Goal: Information Seeking & Learning: Check status

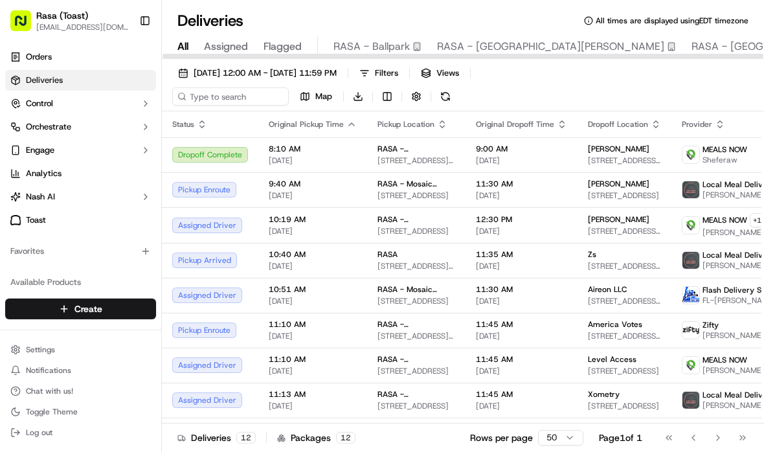
click at [187, 46] on span "All" at bounding box center [182, 47] width 11 height 16
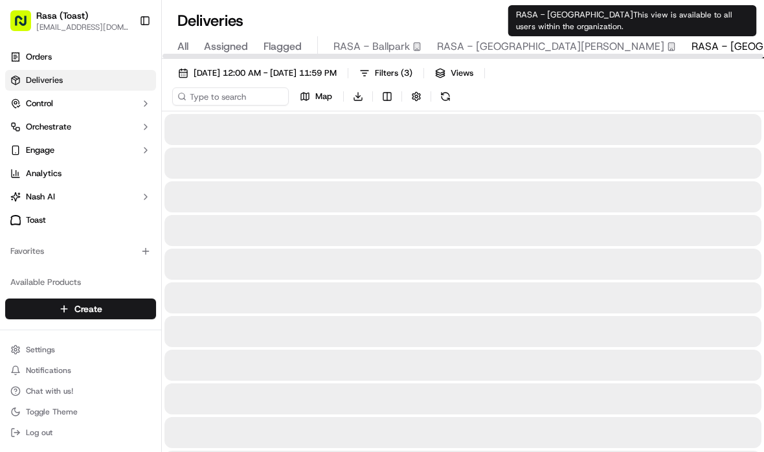
click at [536, 44] on span "RASA - [GEOGRAPHIC_DATA]" at bounding box center [763, 47] width 144 height 16
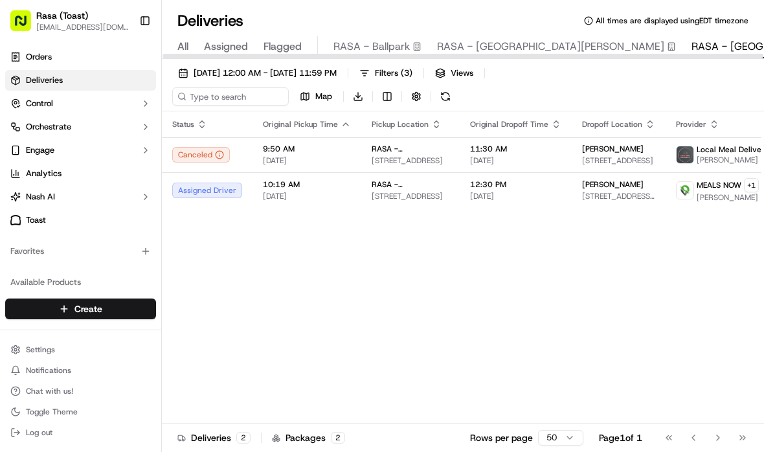
click at [184, 43] on span "All" at bounding box center [182, 47] width 11 height 16
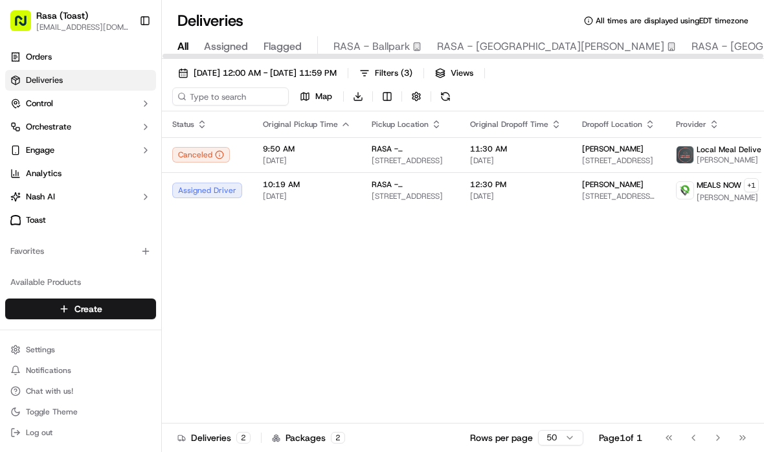
click at [184, 43] on span "All" at bounding box center [182, 47] width 11 height 16
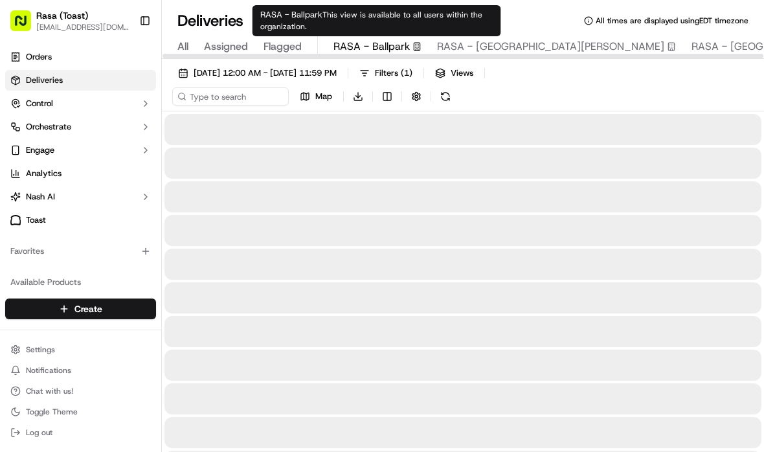
click at [370, 41] on span "RASA - Ballpark" at bounding box center [371, 47] width 76 height 16
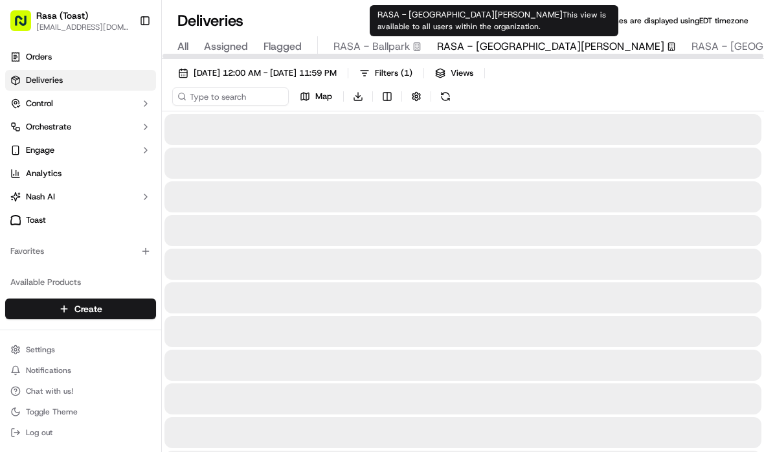
click at [458, 45] on span "RASA - [GEOGRAPHIC_DATA][PERSON_NAME]" at bounding box center [550, 47] width 227 height 16
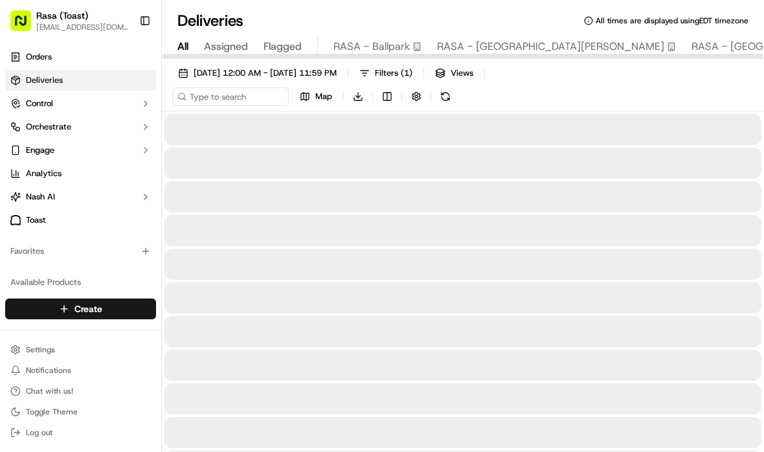
click at [183, 42] on span "All" at bounding box center [182, 47] width 11 height 16
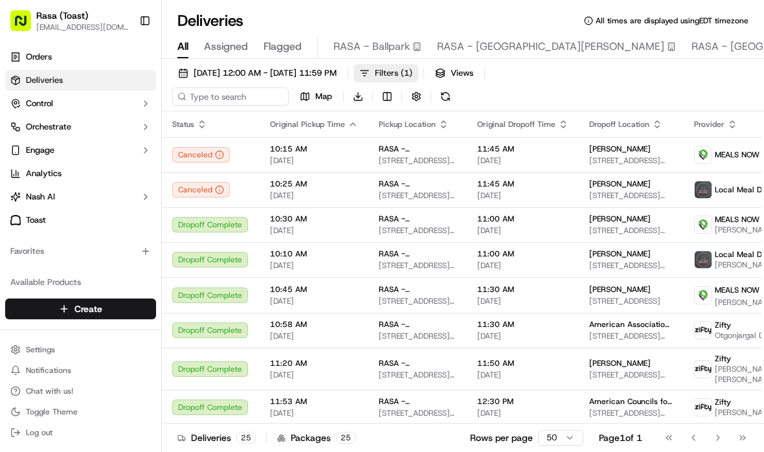
click at [412, 71] on span "( 1 )" at bounding box center [407, 73] width 12 height 12
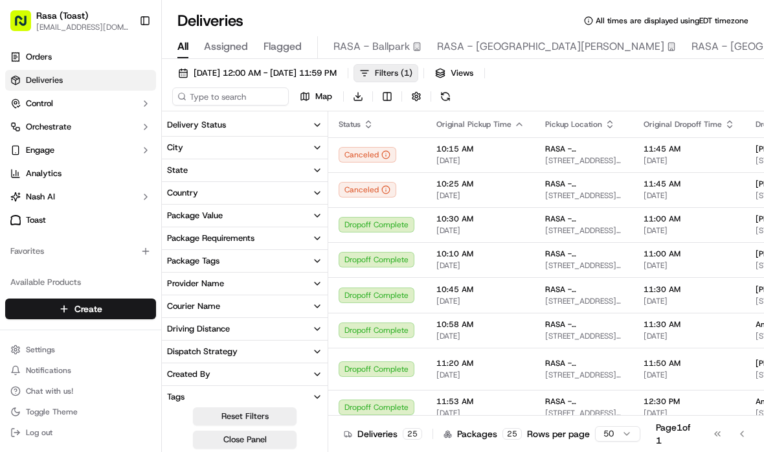
click at [412, 72] on span "( 1 )" at bounding box center [407, 73] width 12 height 12
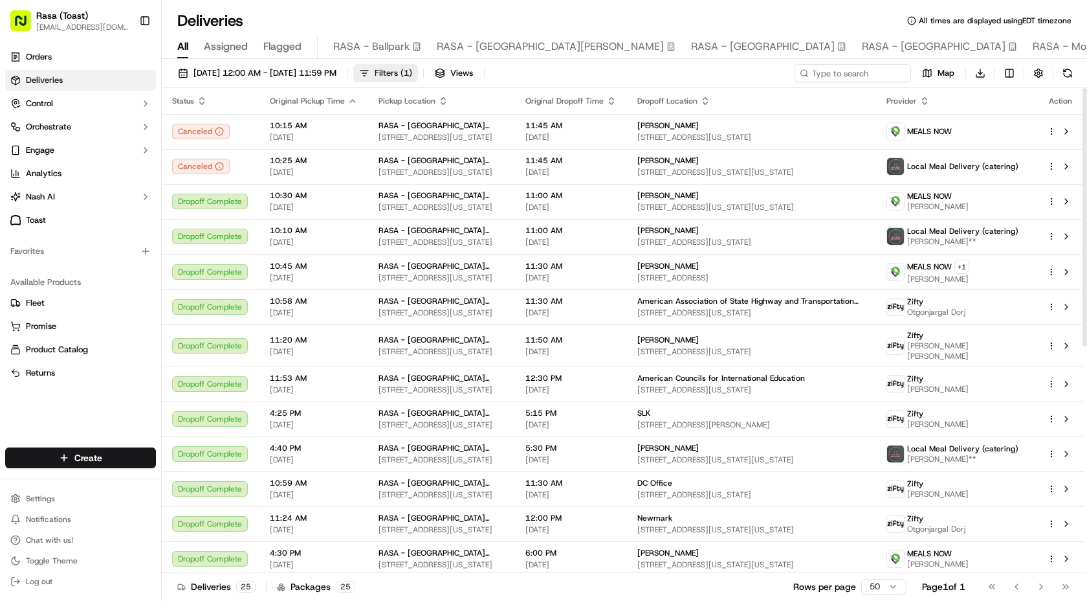
click at [412, 76] on span "( 1 )" at bounding box center [407, 73] width 12 height 12
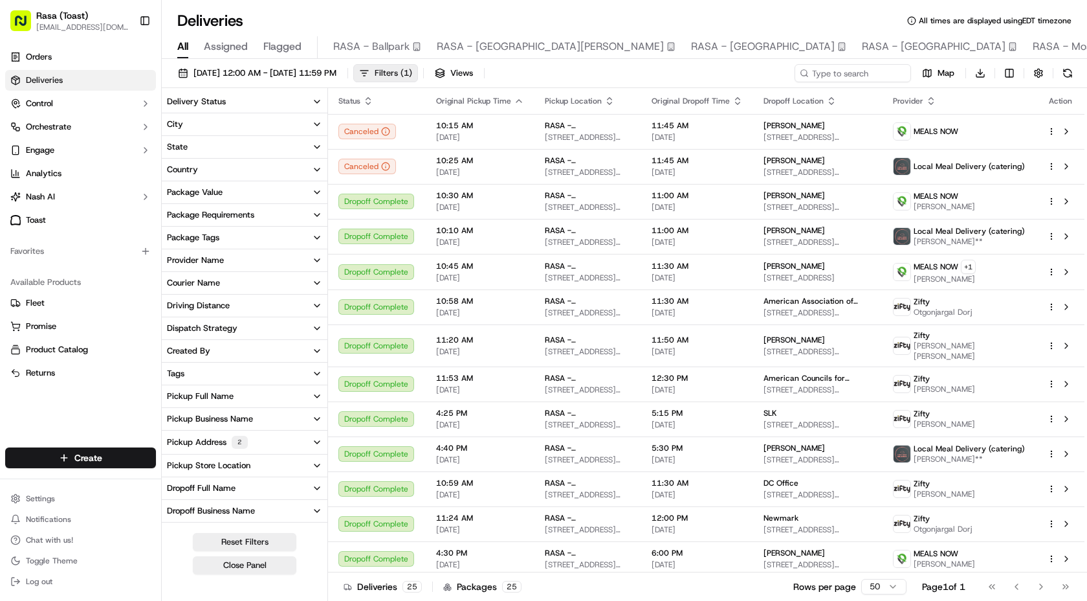
click at [412, 76] on span "( 1 )" at bounding box center [407, 73] width 12 height 12
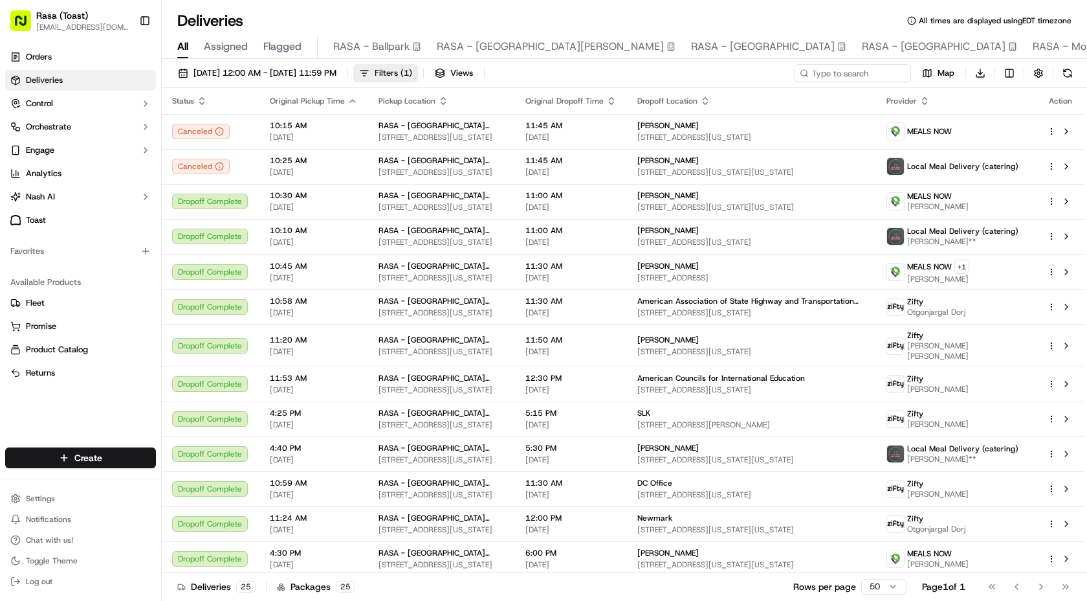
click at [412, 76] on span "( 1 )" at bounding box center [407, 73] width 12 height 12
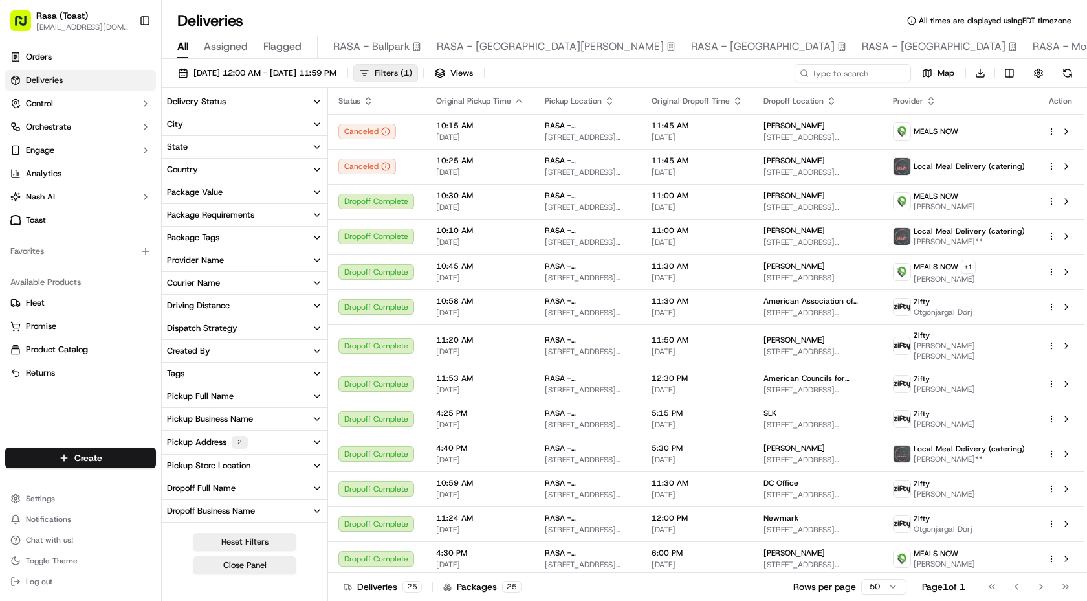
click at [412, 76] on span "( 1 )" at bounding box center [407, 73] width 12 height 12
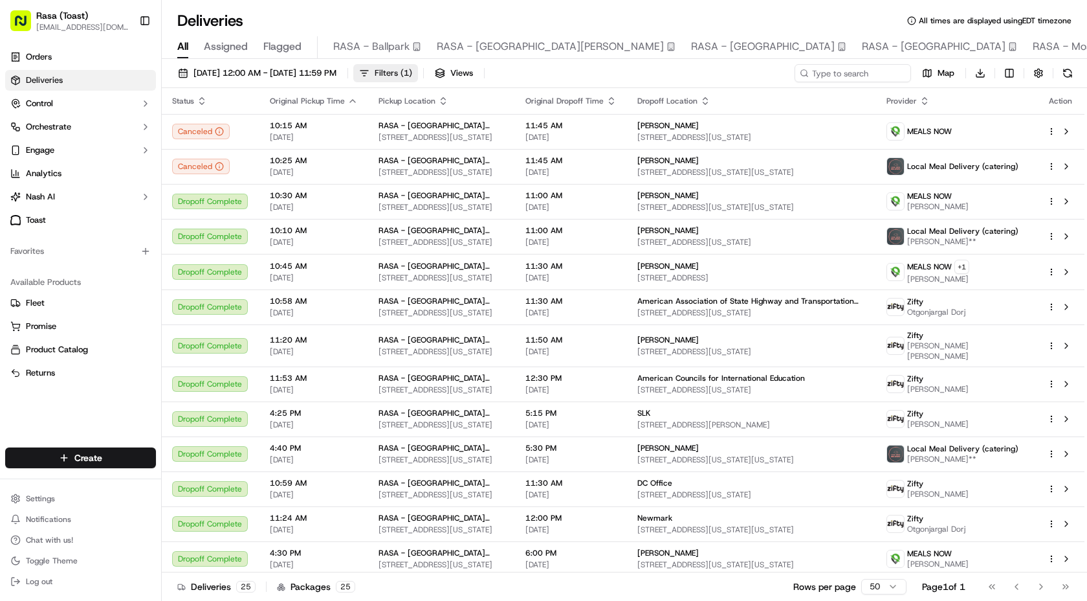
click at [412, 76] on span "( 1 )" at bounding box center [407, 73] width 12 height 12
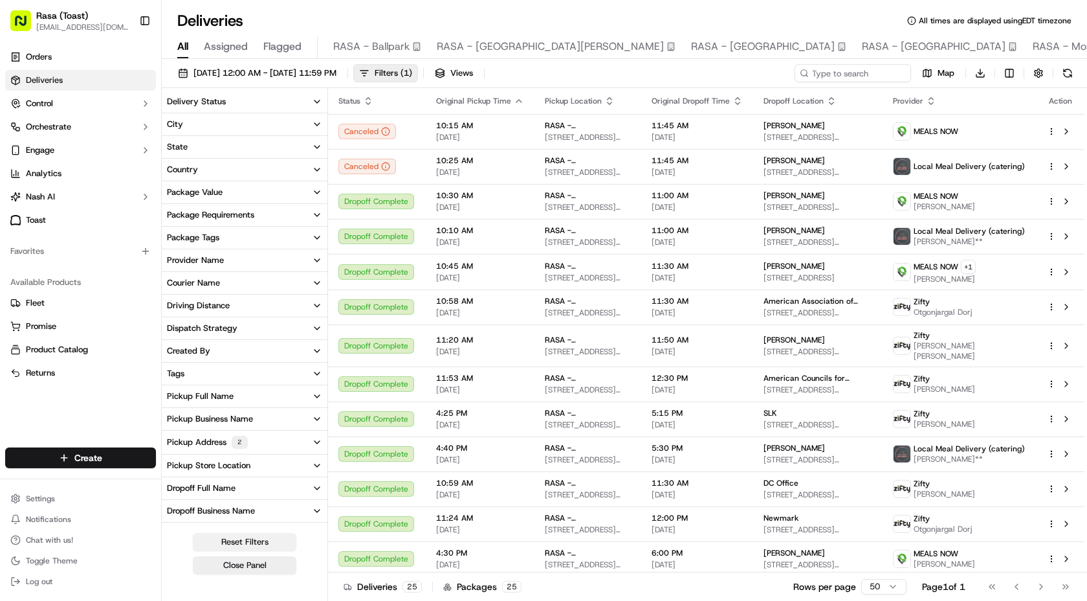
click at [263, 451] on button "Reset Filters" at bounding box center [245, 542] width 104 height 18
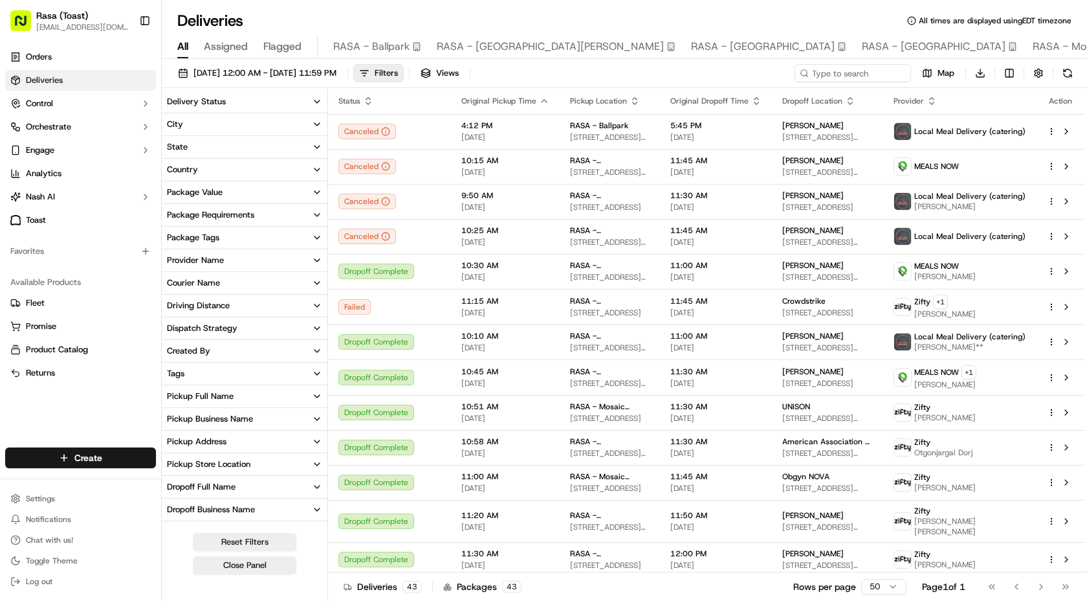
click at [561, 80] on div "09/01/2025 12:00 AM - 09/30/2025 11:59 PM Filters Views Map Download" at bounding box center [625, 76] width 926 height 24
click at [185, 50] on span "All" at bounding box center [182, 47] width 11 height 16
click at [398, 71] on span "Filters" at bounding box center [386, 73] width 23 height 12
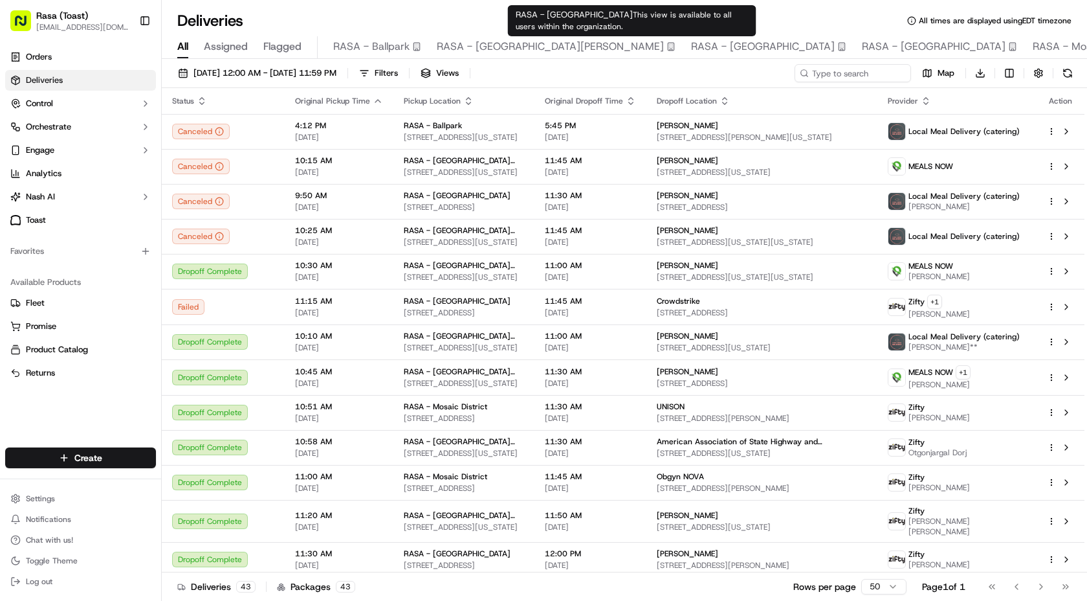
click at [691, 50] on span "RASA - [GEOGRAPHIC_DATA]" at bounding box center [763, 47] width 144 height 16
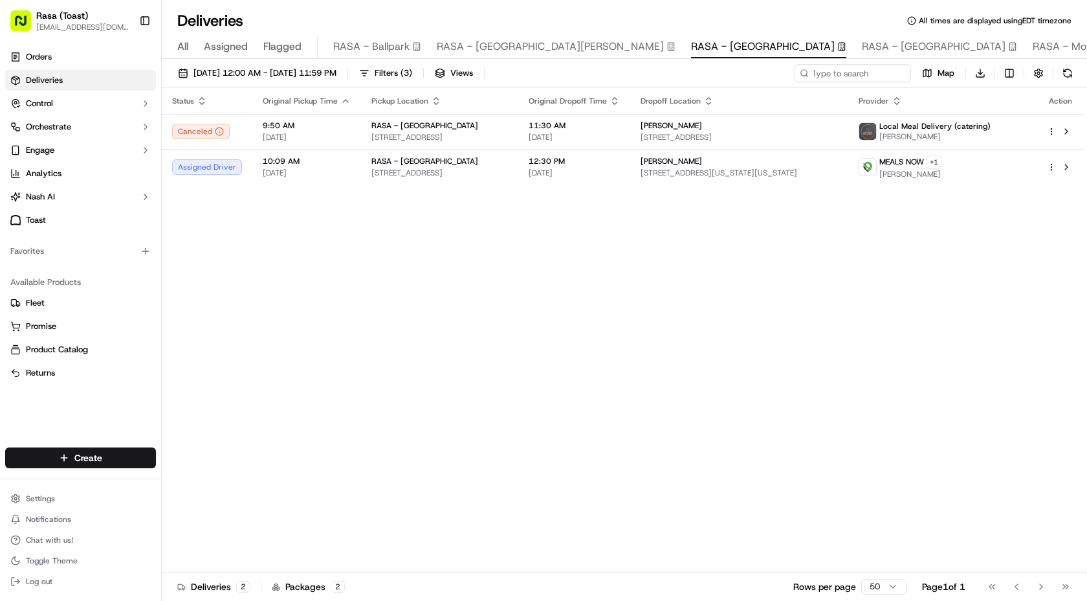
click at [183, 48] on span "All" at bounding box center [182, 47] width 11 height 16
click at [412, 76] on span "Filters ( 3 )" at bounding box center [394, 73] width 38 height 12
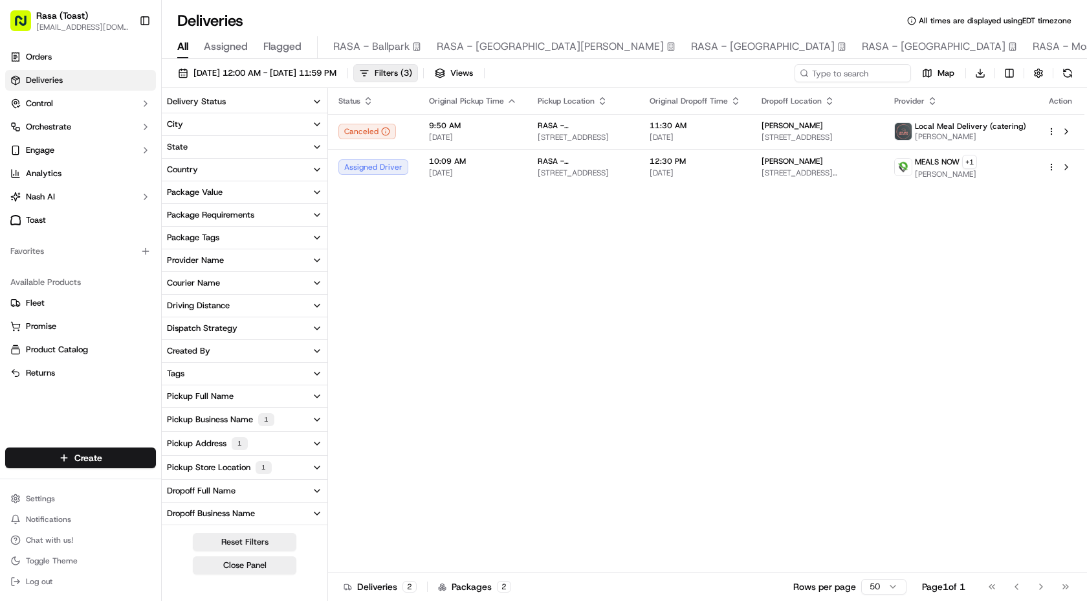
click at [313, 101] on icon "button" at bounding box center [317, 101] width 10 height 10
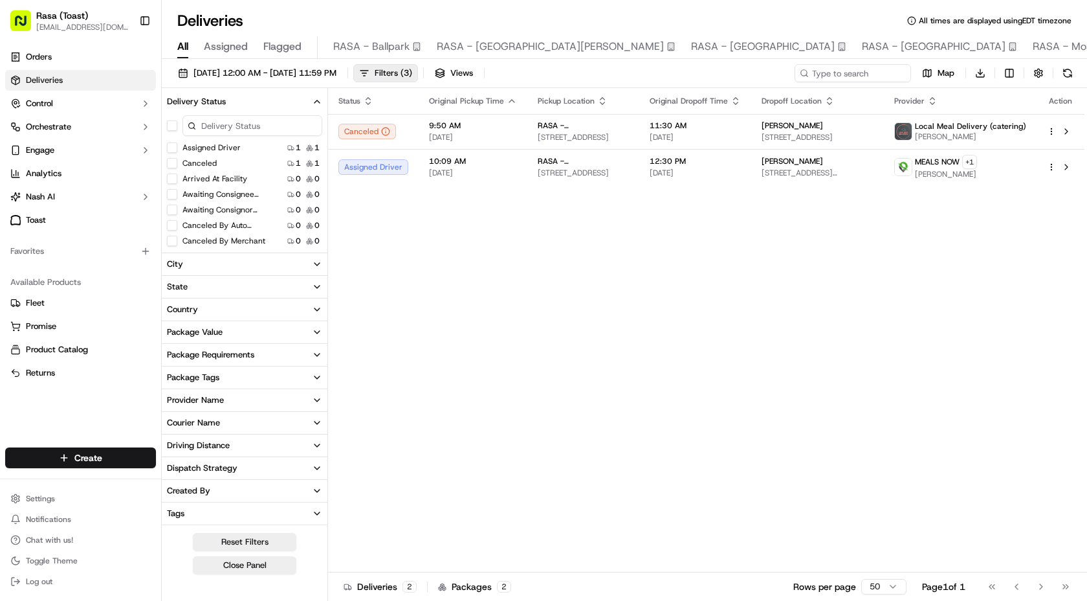
click at [313, 101] on icon "button" at bounding box center [317, 101] width 10 height 10
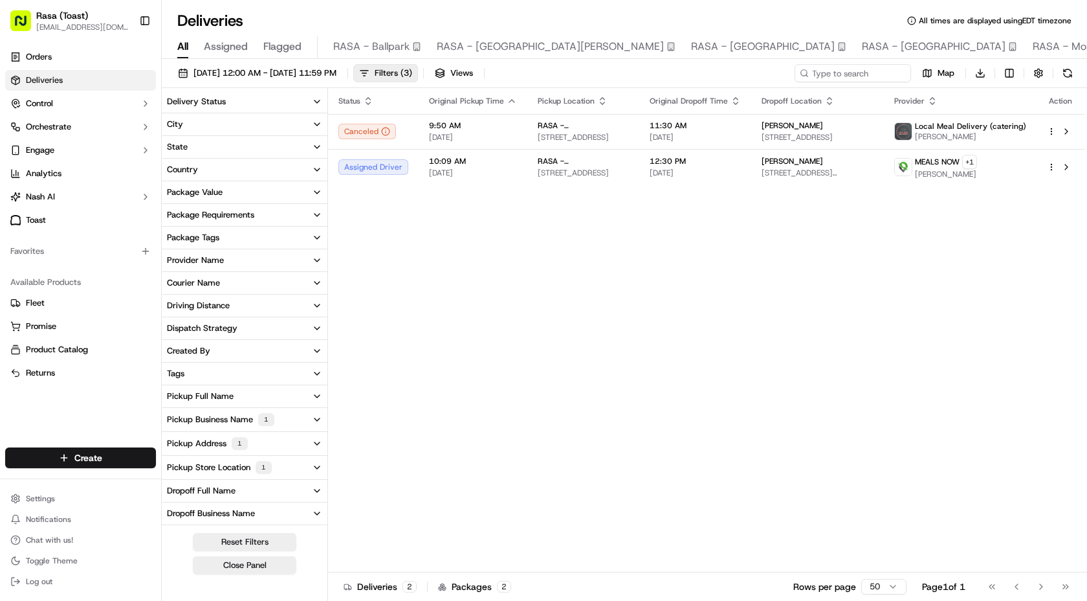
click at [318, 121] on icon "button" at bounding box center [317, 124] width 10 height 10
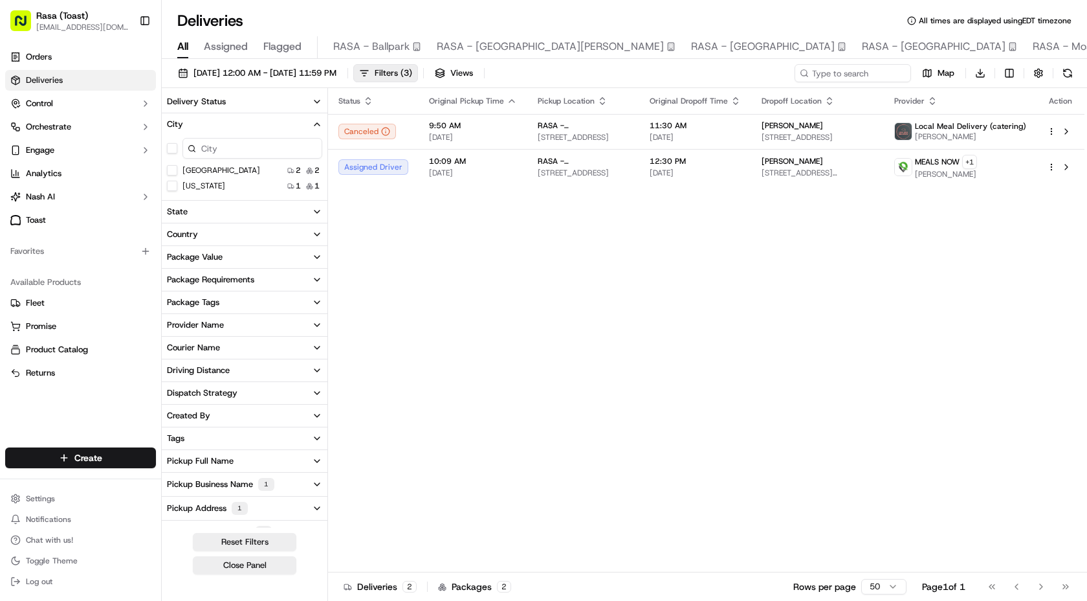
click at [318, 121] on icon "button" at bounding box center [317, 124] width 10 height 10
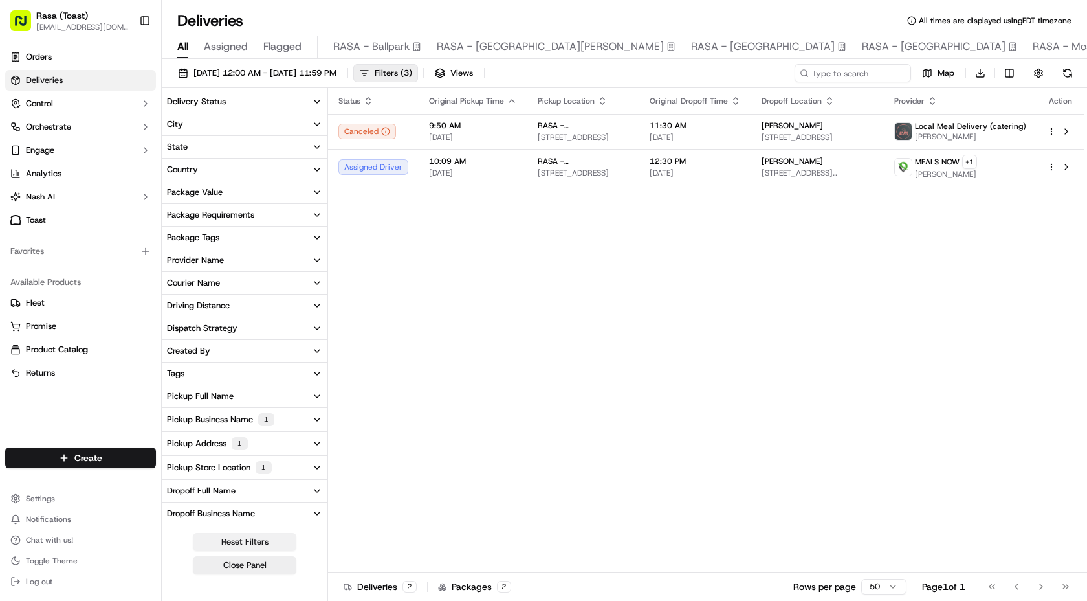
click at [254, 451] on button "Reset Filters" at bounding box center [245, 542] width 104 height 18
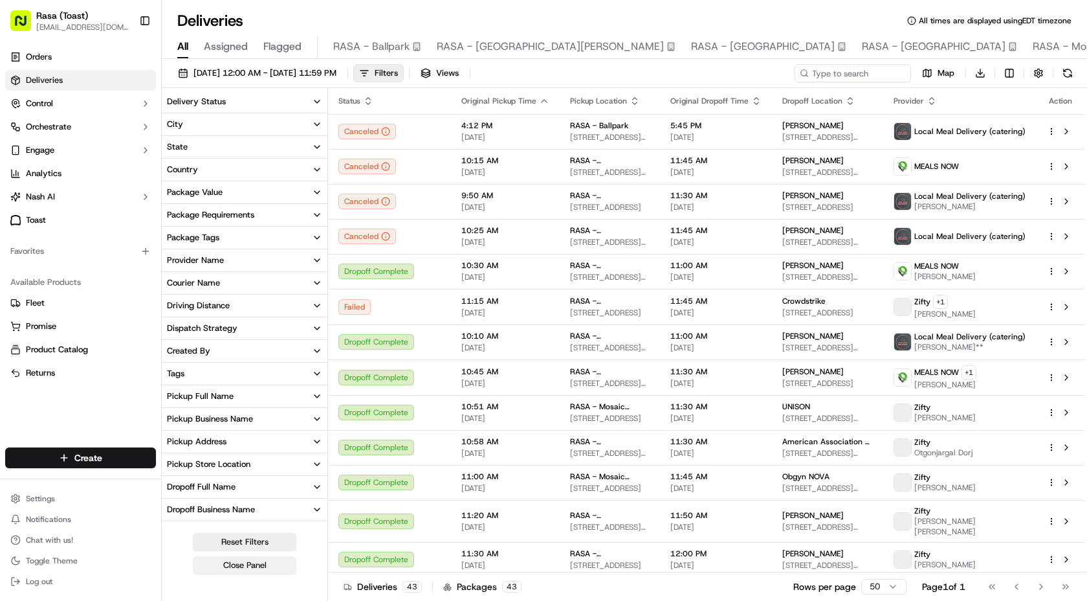
click at [257, 451] on button "Close Panel" at bounding box center [245, 565] width 104 height 18
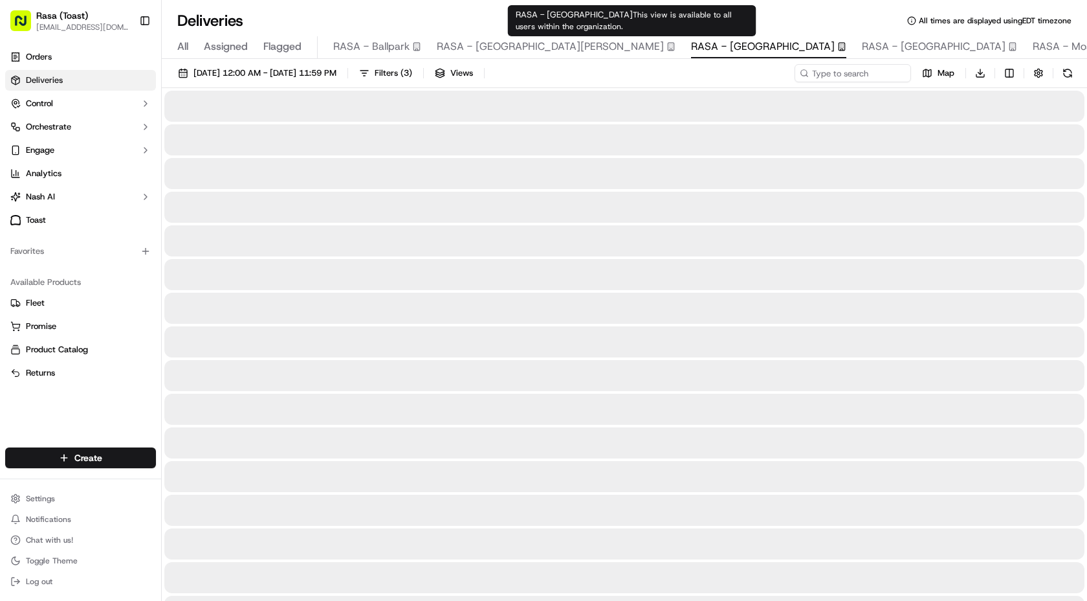
click at [691, 42] on span "RASA - [GEOGRAPHIC_DATA]" at bounding box center [763, 47] width 144 height 16
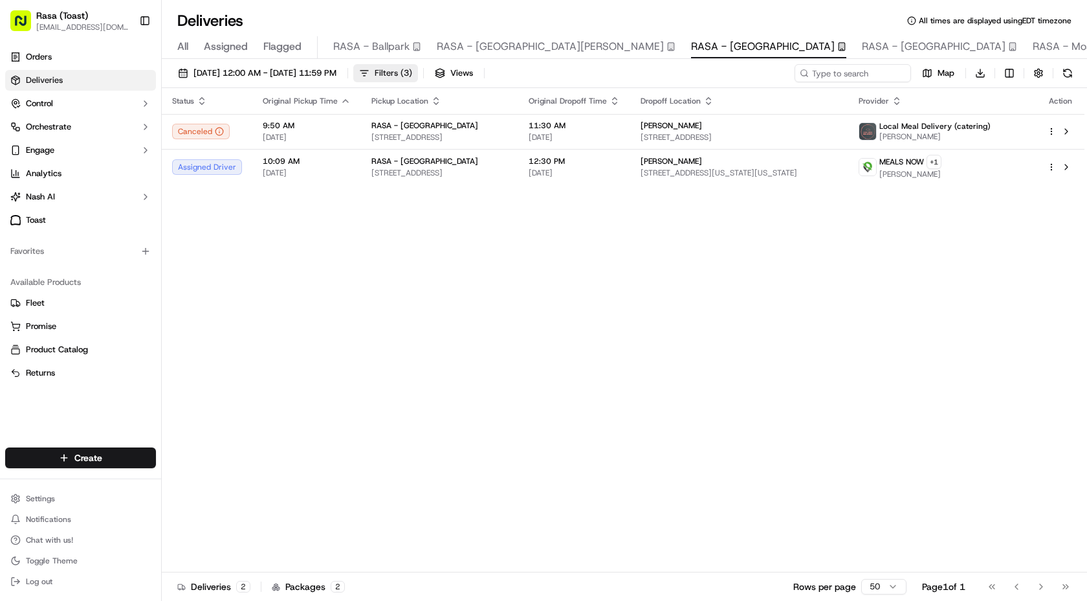
click at [412, 70] on span "Filters ( 3 )" at bounding box center [394, 73] width 38 height 12
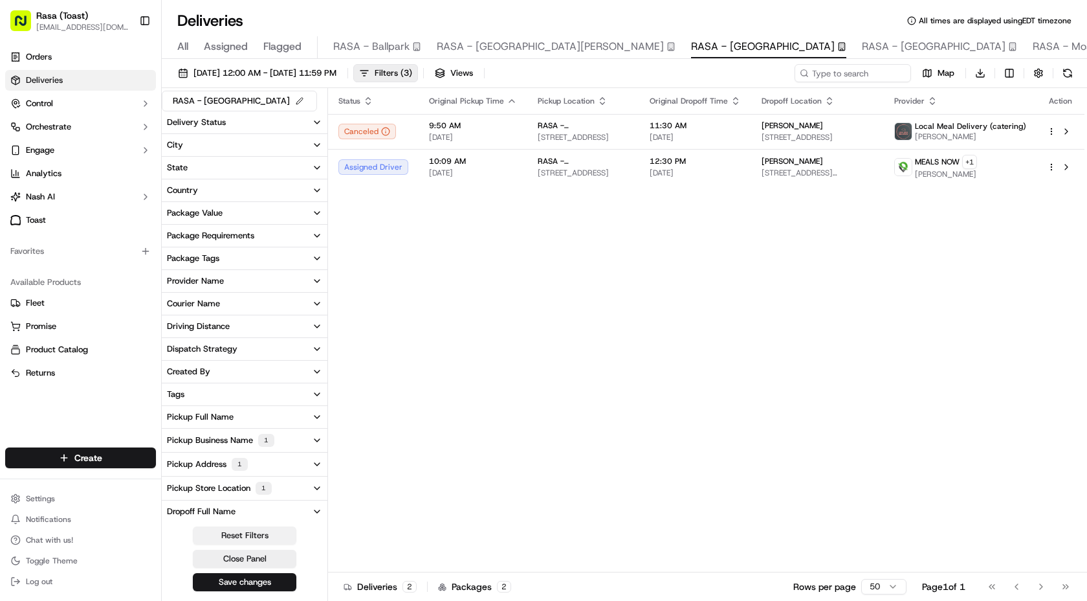
click at [271, 451] on button "Reset Filters" at bounding box center [245, 535] width 104 height 18
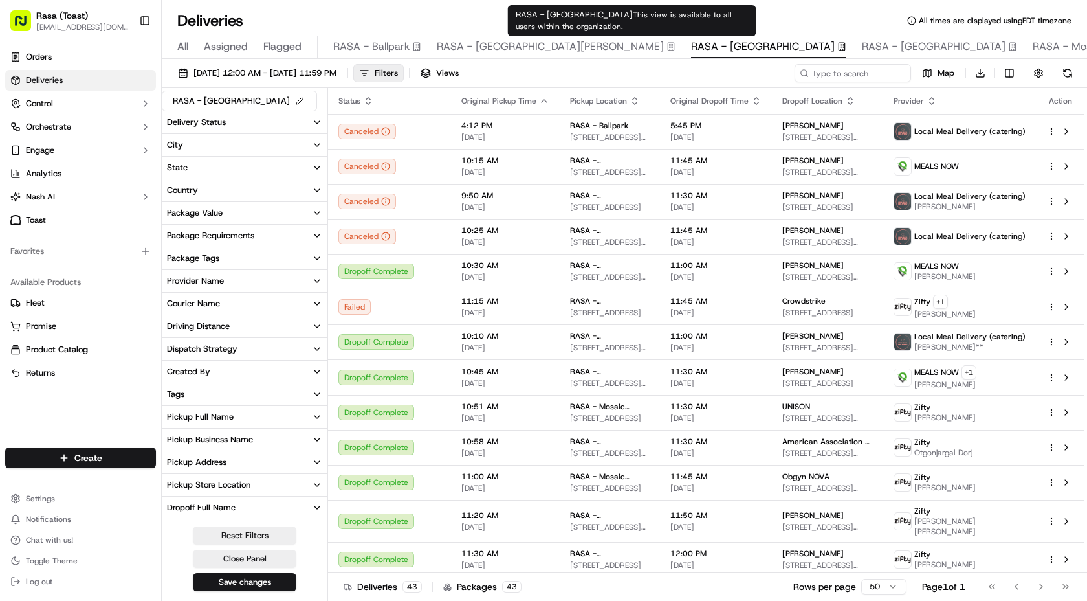
click at [691, 49] on span "RASA - [GEOGRAPHIC_DATA]" at bounding box center [763, 47] width 144 height 16
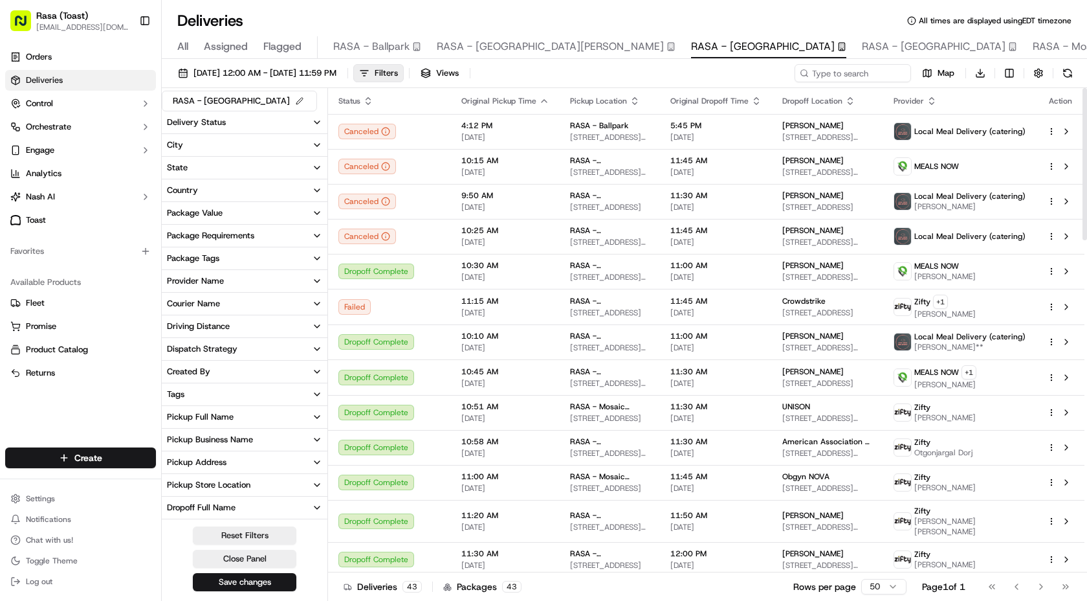
click at [554, 76] on div "09/01/2025 12:00 AM - 09/30/2025 11:59 PM Filters Views Map Download" at bounding box center [625, 76] width 926 height 24
click at [262, 451] on button "Close Panel" at bounding box center [245, 559] width 104 height 18
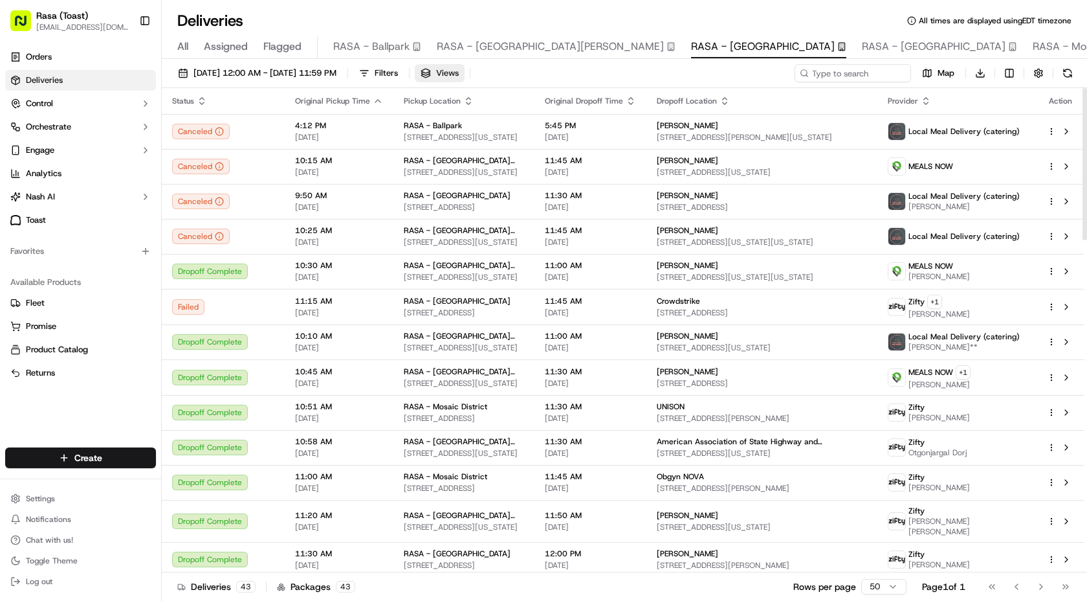
click at [459, 69] on span "Views" at bounding box center [447, 73] width 23 height 12
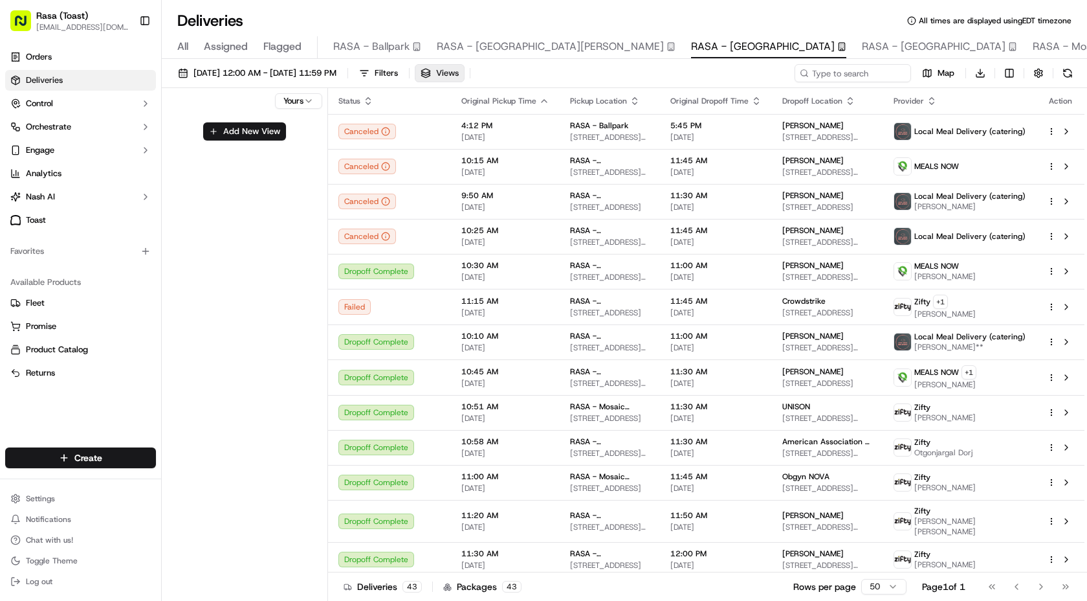
click at [459, 69] on span "Views" at bounding box center [447, 73] width 23 height 12
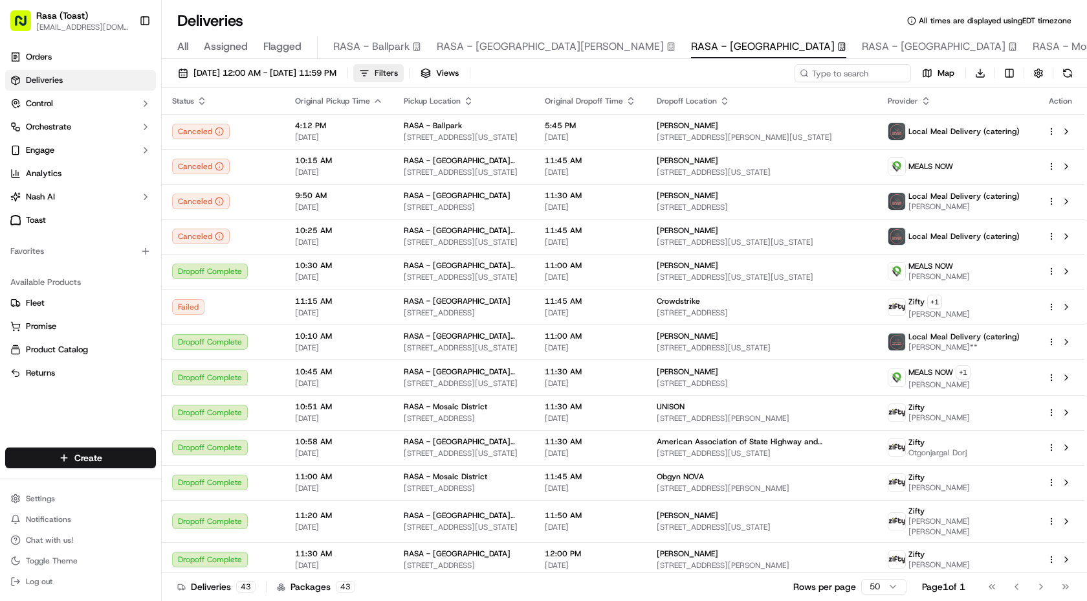
click at [398, 74] on span "Filters" at bounding box center [386, 73] width 23 height 12
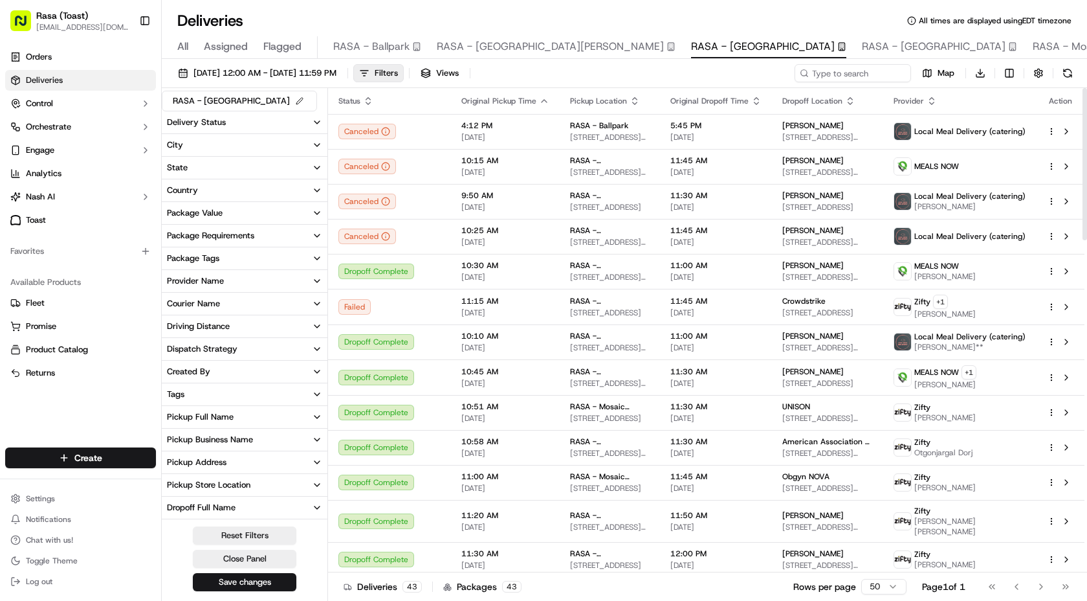
click at [318, 121] on icon "button" at bounding box center [317, 122] width 5 height 3
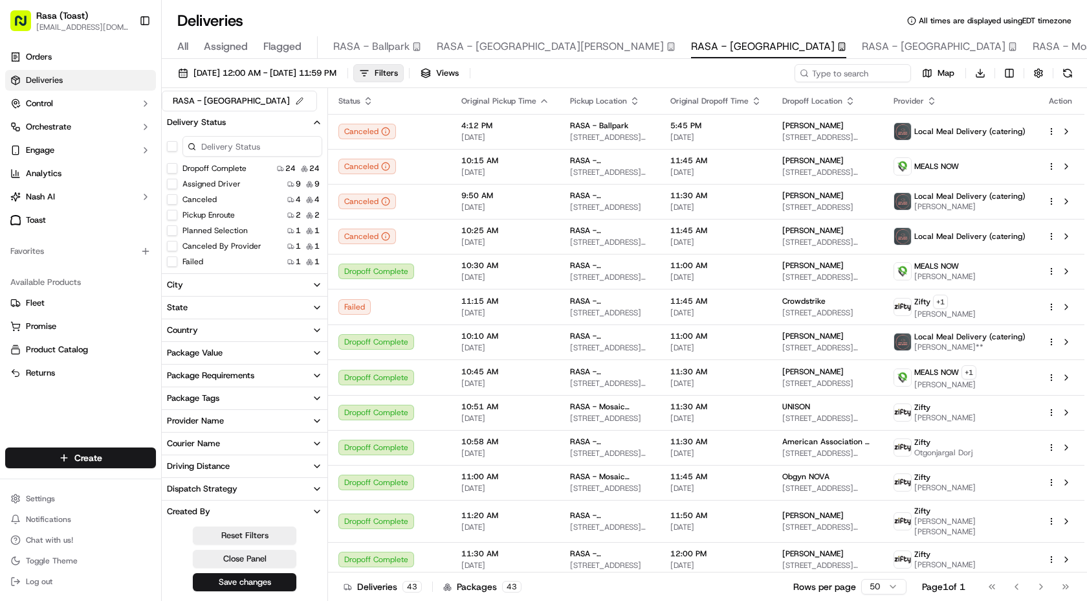
click at [318, 121] on icon "button" at bounding box center [317, 122] width 10 height 10
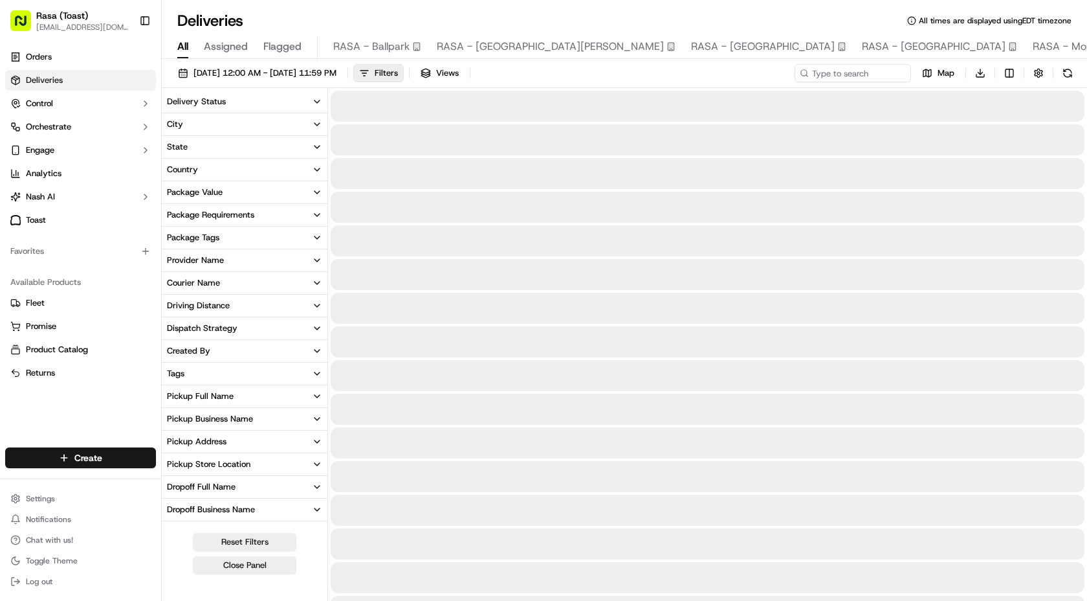
click at [184, 50] on span "All" at bounding box center [182, 47] width 11 height 16
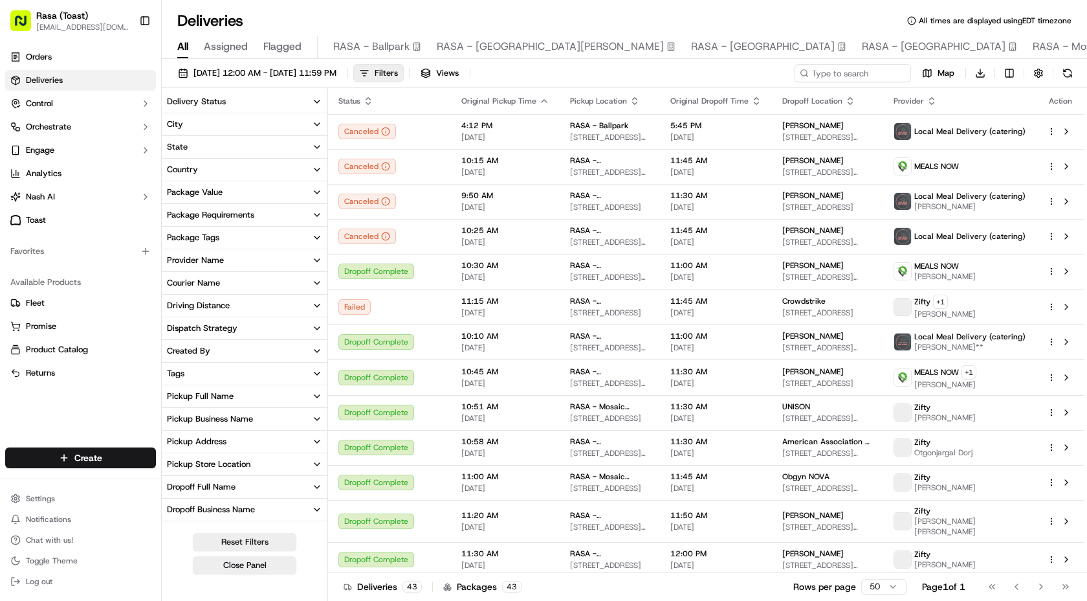
click at [184, 50] on span "All" at bounding box center [182, 47] width 11 height 16
click at [254, 451] on button "Close Panel" at bounding box center [245, 565] width 104 height 18
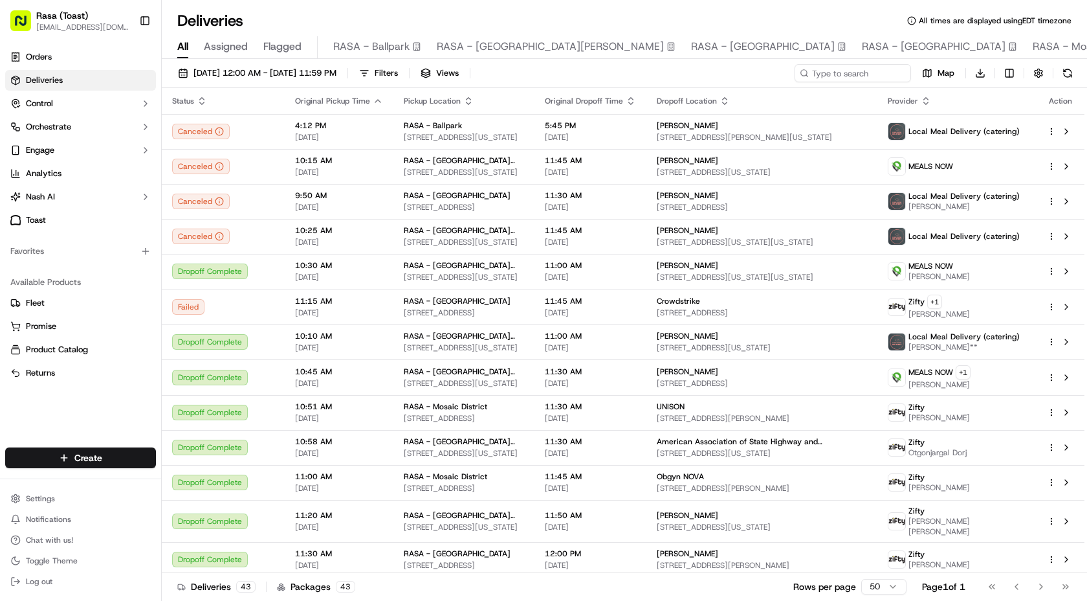
click at [186, 51] on span "All" at bounding box center [182, 47] width 11 height 16
click at [206, 71] on span "[DATE] 12:00 AM - [DATE] 11:59 PM" at bounding box center [265, 73] width 143 height 12
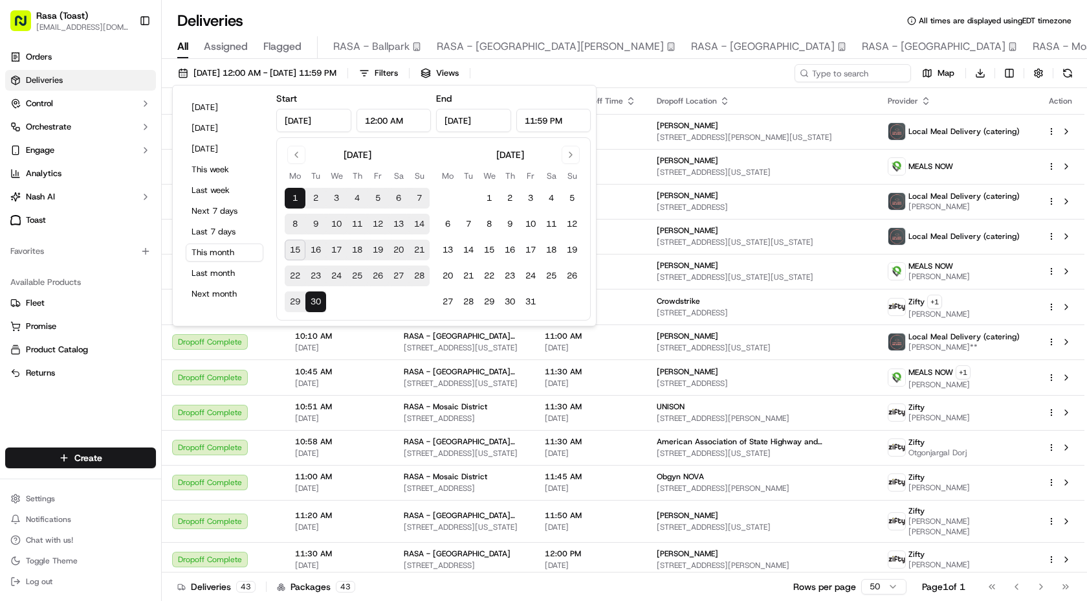
click at [296, 258] on button "15" at bounding box center [295, 249] width 21 height 21
type input "Sep 15, 2025"
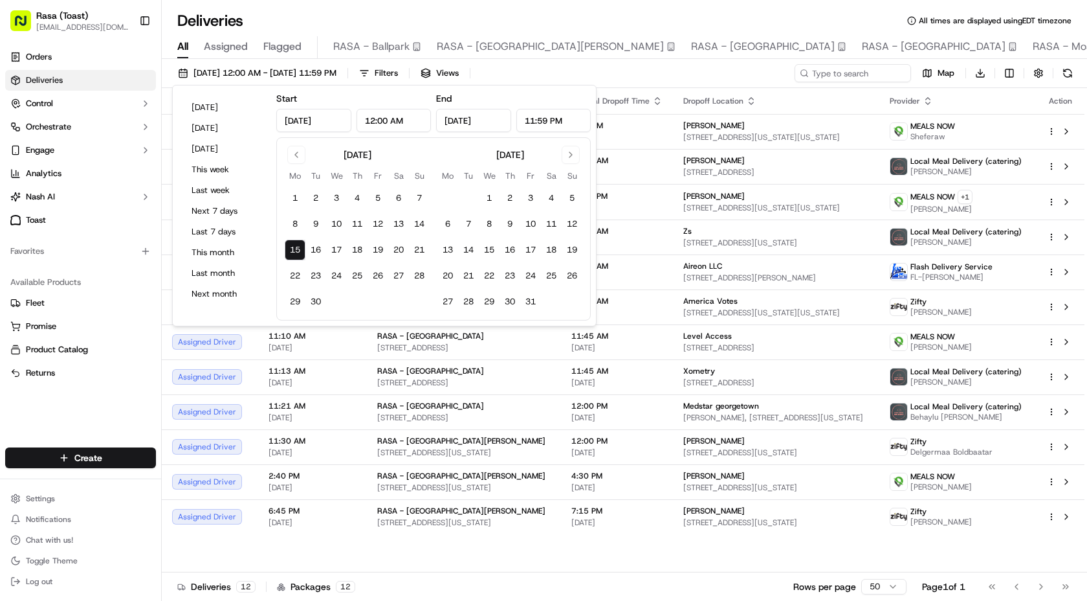
click at [376, 451] on div "Status Original Pickup Time Pickup Location Original Dropoff Time Dropoff Locat…" at bounding box center [623, 330] width 923 height 484
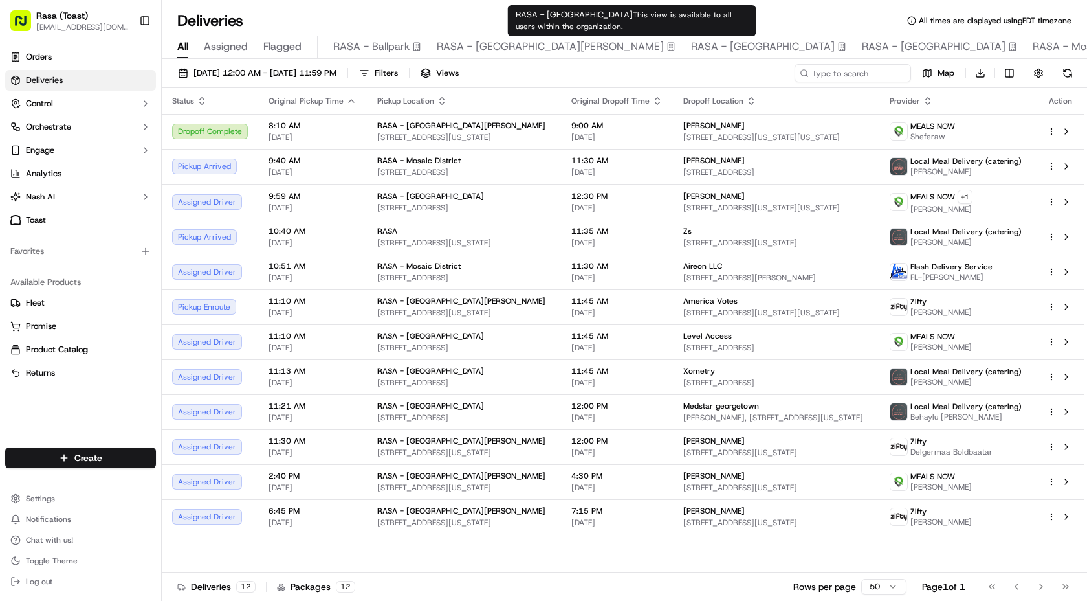
click at [691, 46] on span "RASA - [GEOGRAPHIC_DATA]" at bounding box center [763, 47] width 144 height 16
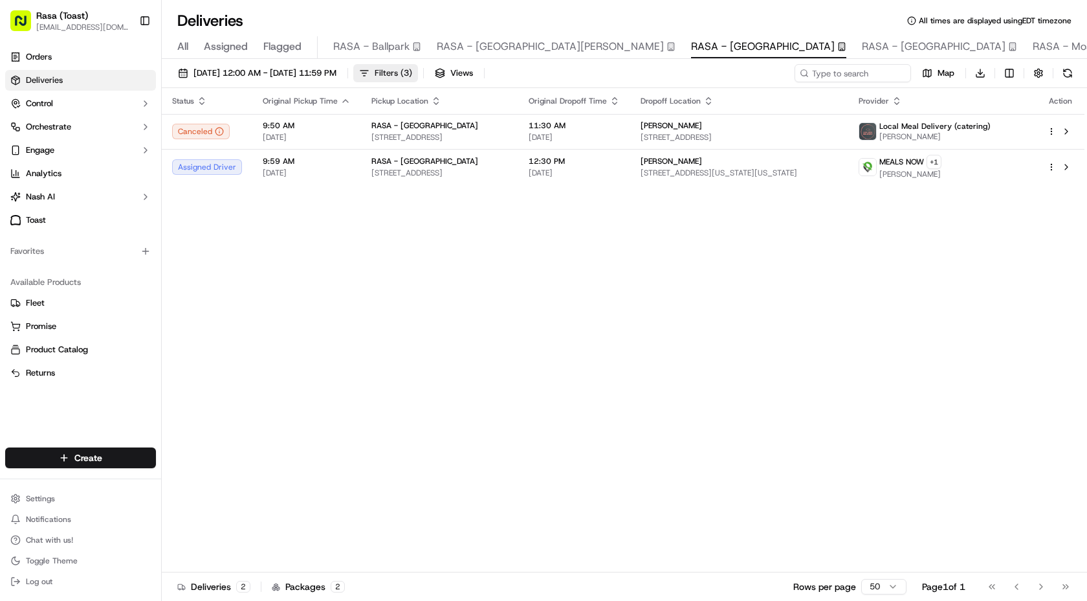
click at [412, 72] on span "( 3 )" at bounding box center [407, 73] width 12 height 12
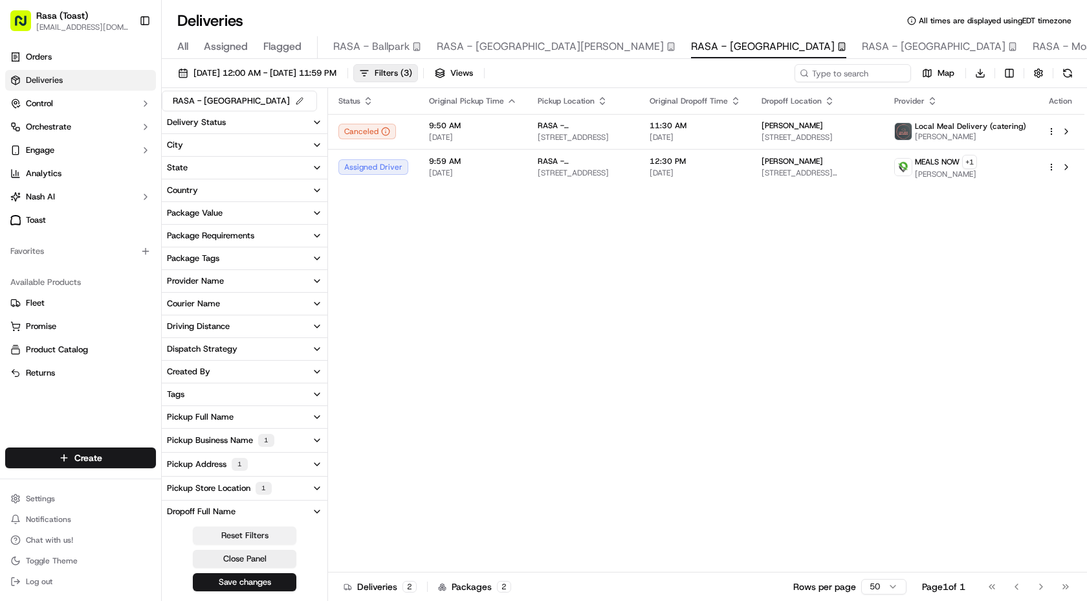
click at [265, 451] on button "Reset Filters" at bounding box center [245, 535] width 104 height 18
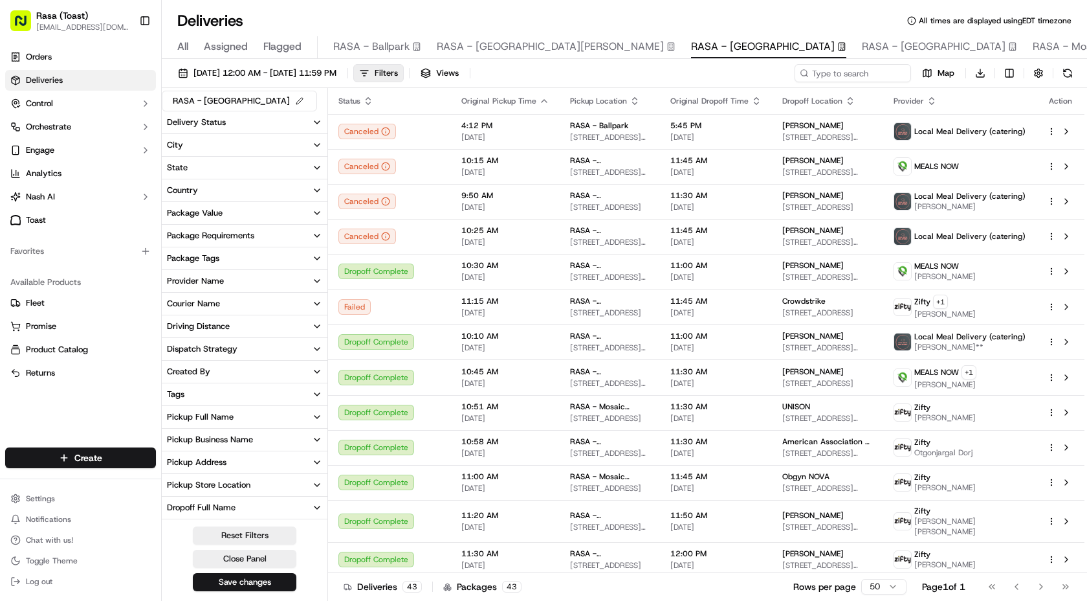
click at [540, 3] on div "Deliveries All times are displayed using EDT timezone All Assigned Flagged RASA…" at bounding box center [625, 300] width 926 height 601
click at [412, 7] on div "Deliveries All times are displayed using EDT timezone All Assigned Flagged RASA…" at bounding box center [625, 300] width 926 height 601
click at [337, 69] on span "[DATE] 12:00 AM - [DATE] 11:59 PM" at bounding box center [265, 73] width 143 height 12
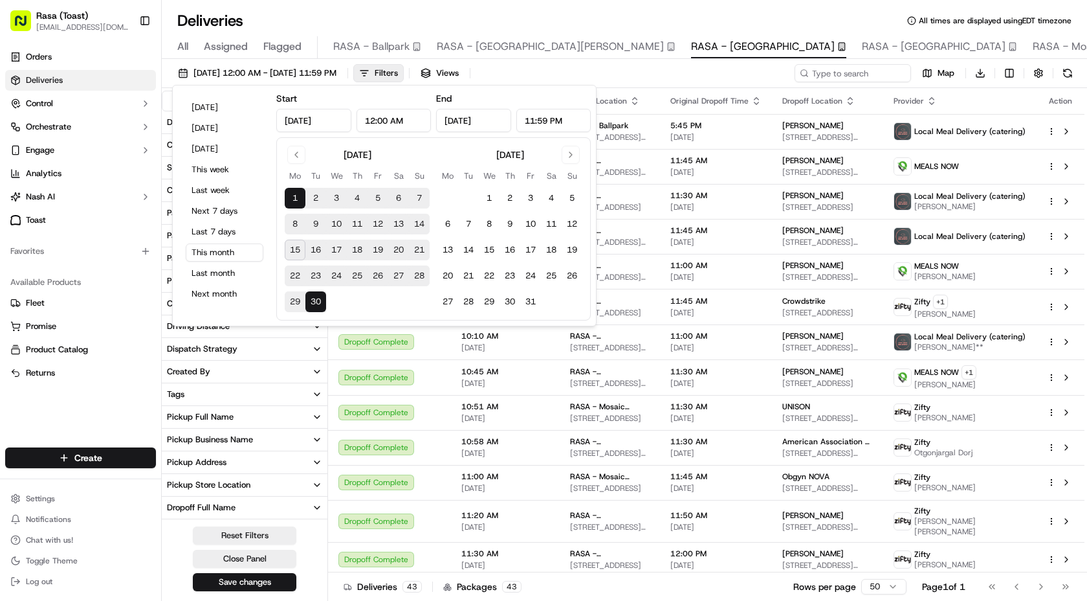
click at [300, 249] on button "15" at bounding box center [295, 249] width 21 height 21
click at [296, 200] on button "1" at bounding box center [295, 198] width 21 height 21
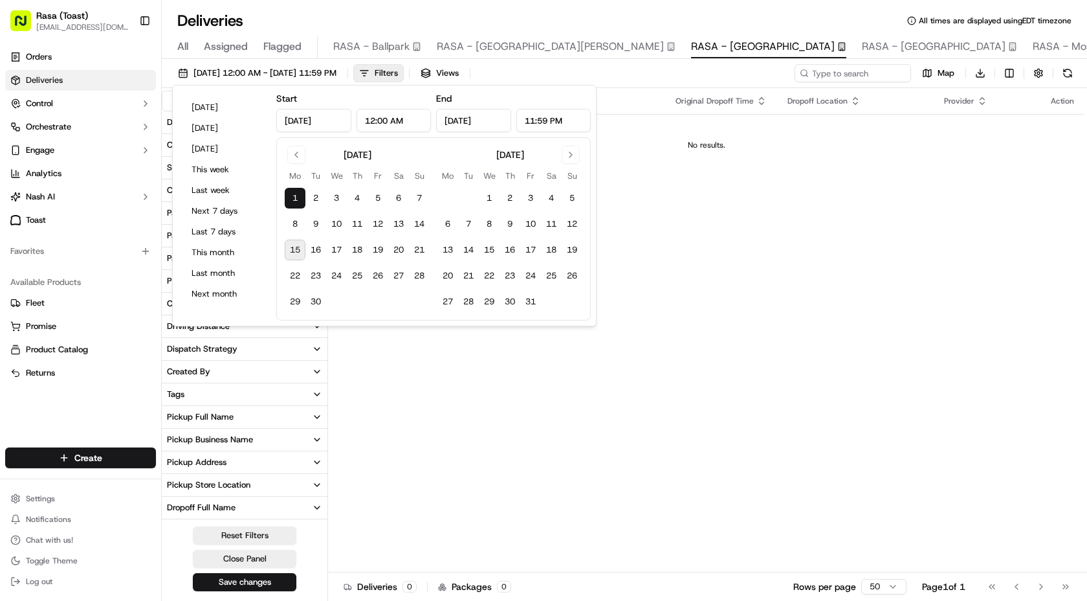
click at [294, 248] on button "15" at bounding box center [295, 249] width 21 height 21
type input "Sep 15, 2025"
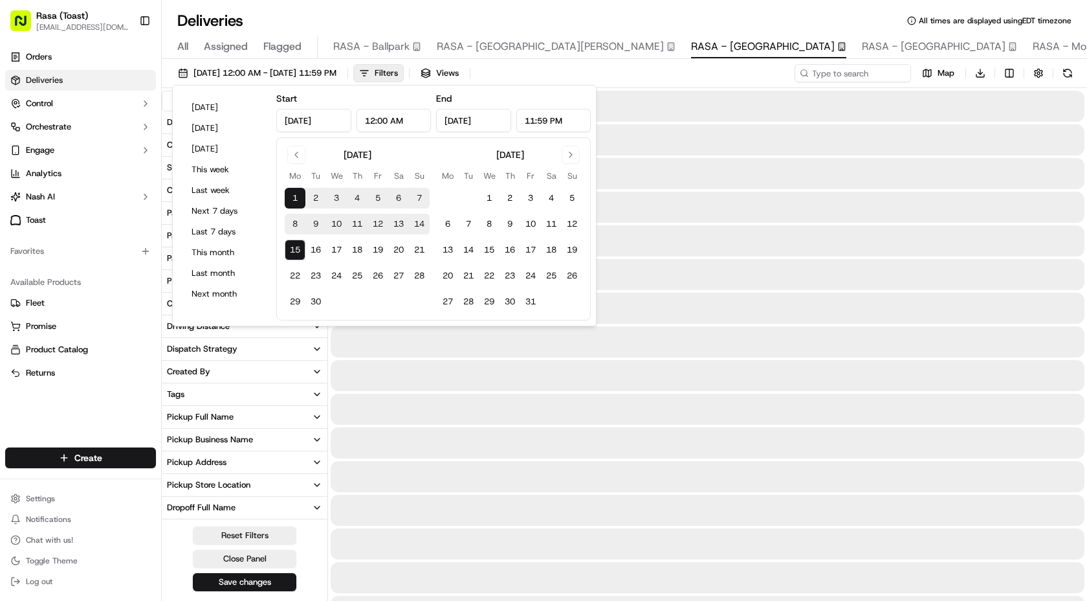
click at [294, 248] on button "15" at bounding box center [295, 249] width 21 height 21
type input "Sep 15, 2025"
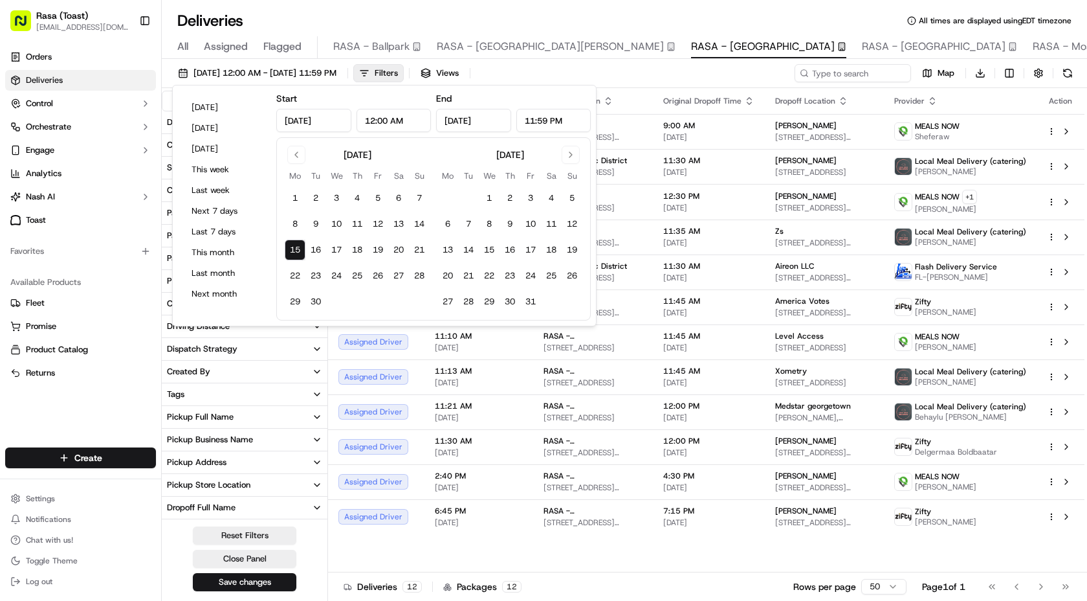
click at [569, 0] on div "Deliveries All times are displayed using EDT timezone All Assigned Flagged RASA…" at bounding box center [625, 300] width 926 height 601
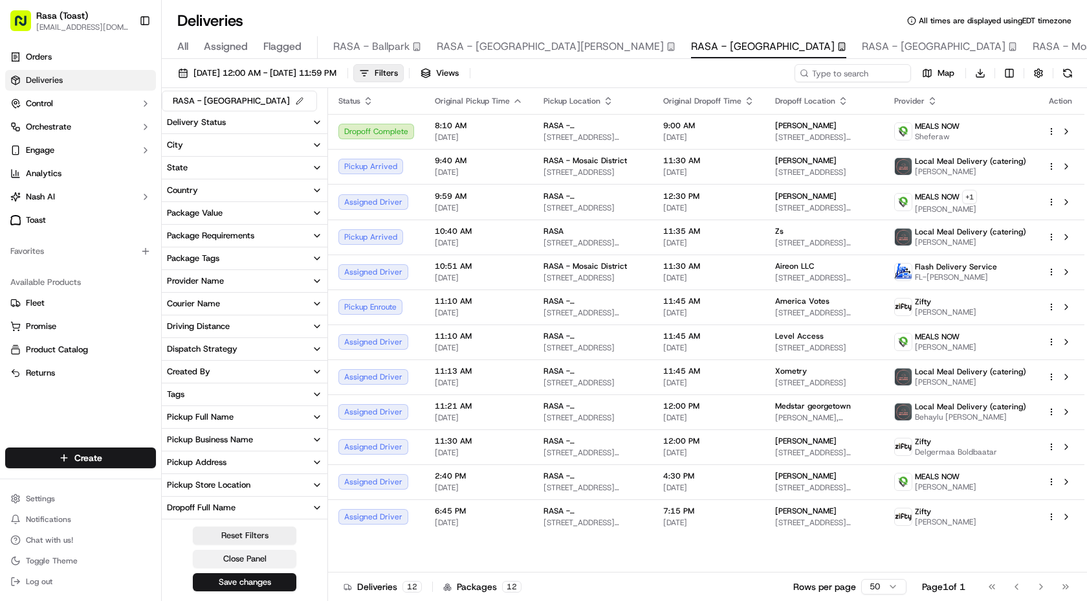
click at [274, 451] on button "Close Panel" at bounding box center [245, 559] width 104 height 18
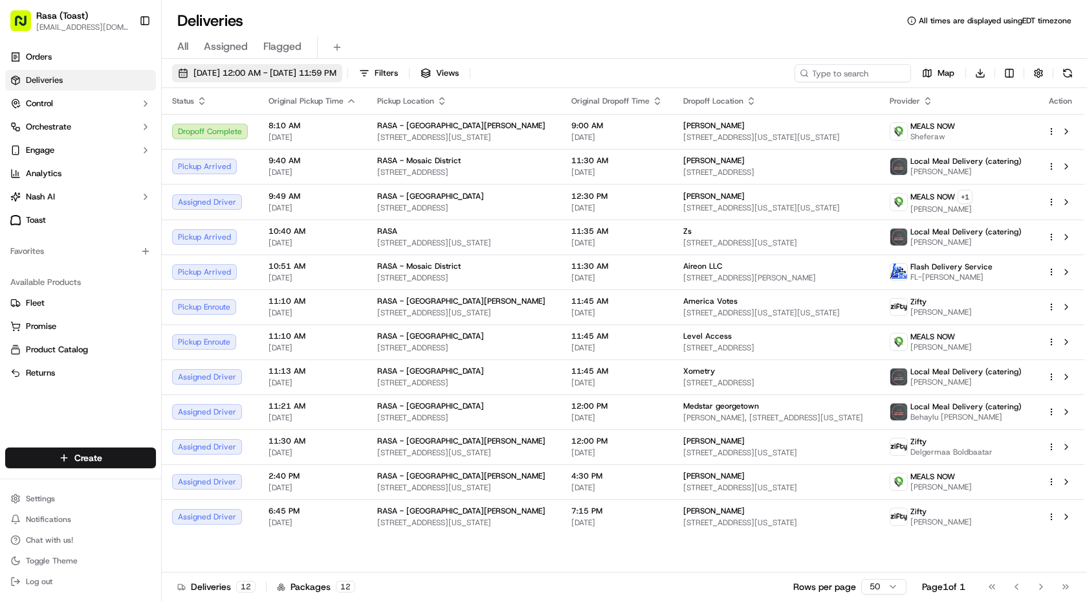
click at [256, 77] on span "[DATE] 12:00 AM - [DATE] 11:59 PM" at bounding box center [265, 73] width 143 height 12
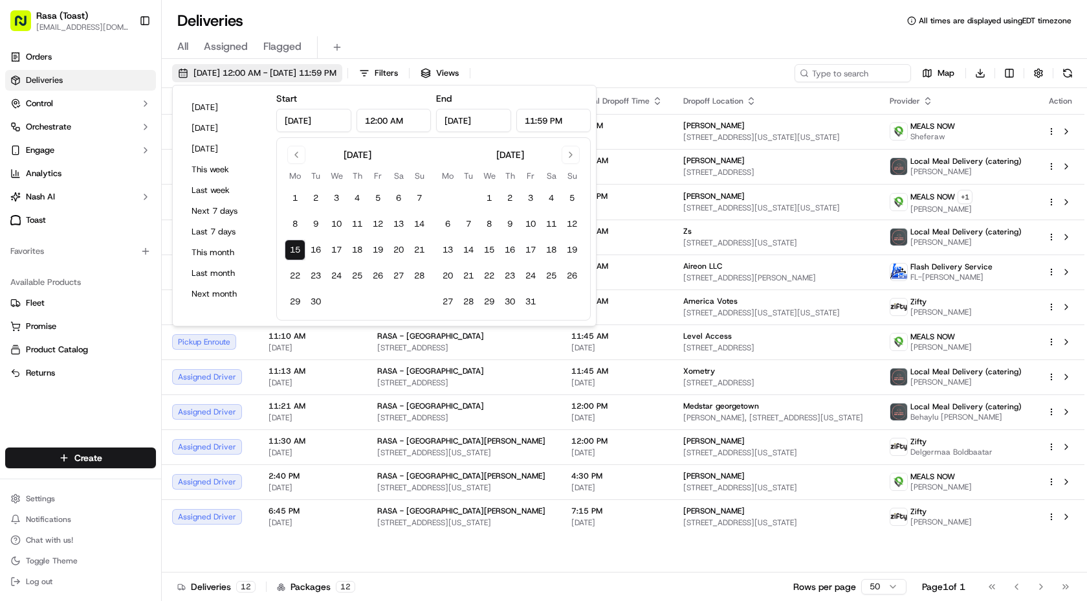
click at [256, 77] on span "[DATE] 12:00 AM - [DATE] 11:59 PM" at bounding box center [265, 73] width 143 height 12
